Goal: Information Seeking & Learning: Learn about a topic

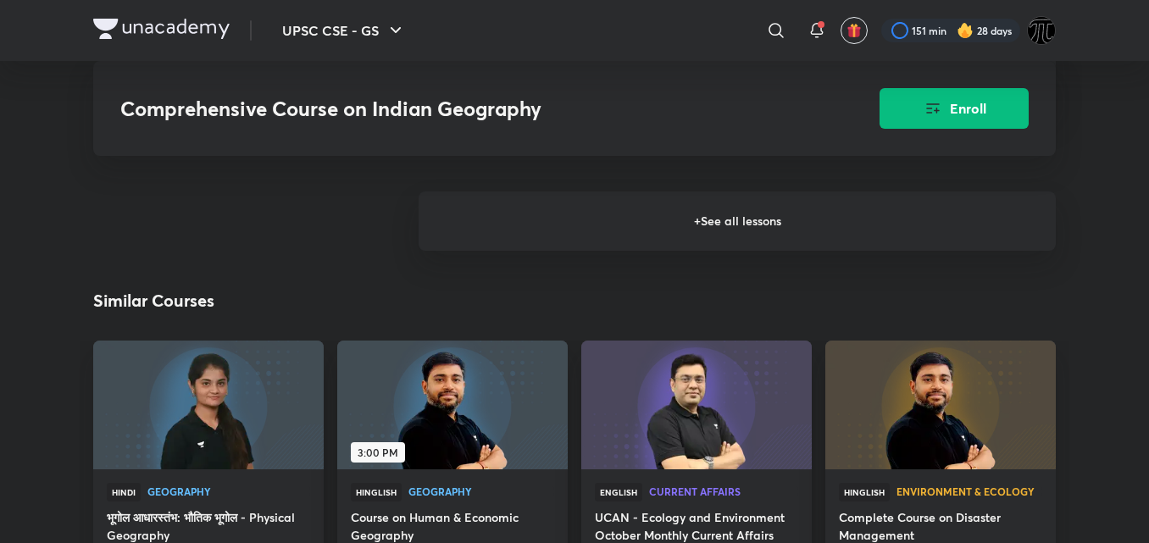
click at [764, 192] on h6 "+ See all lessons" at bounding box center [737, 221] width 637 height 59
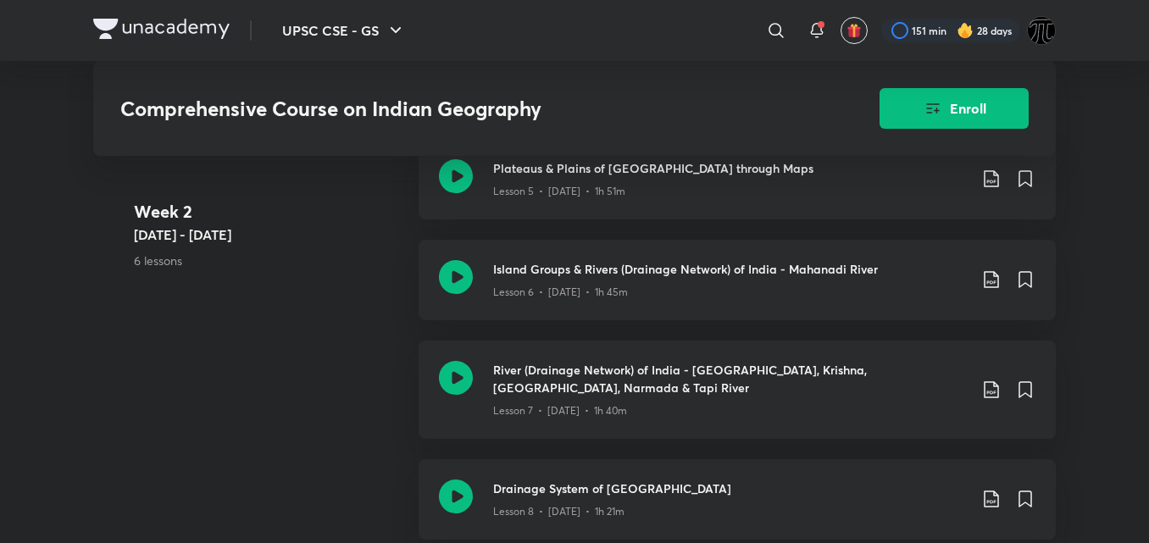
scroll to position [1484, 0]
